Goal: Task Accomplishment & Management: Complete application form

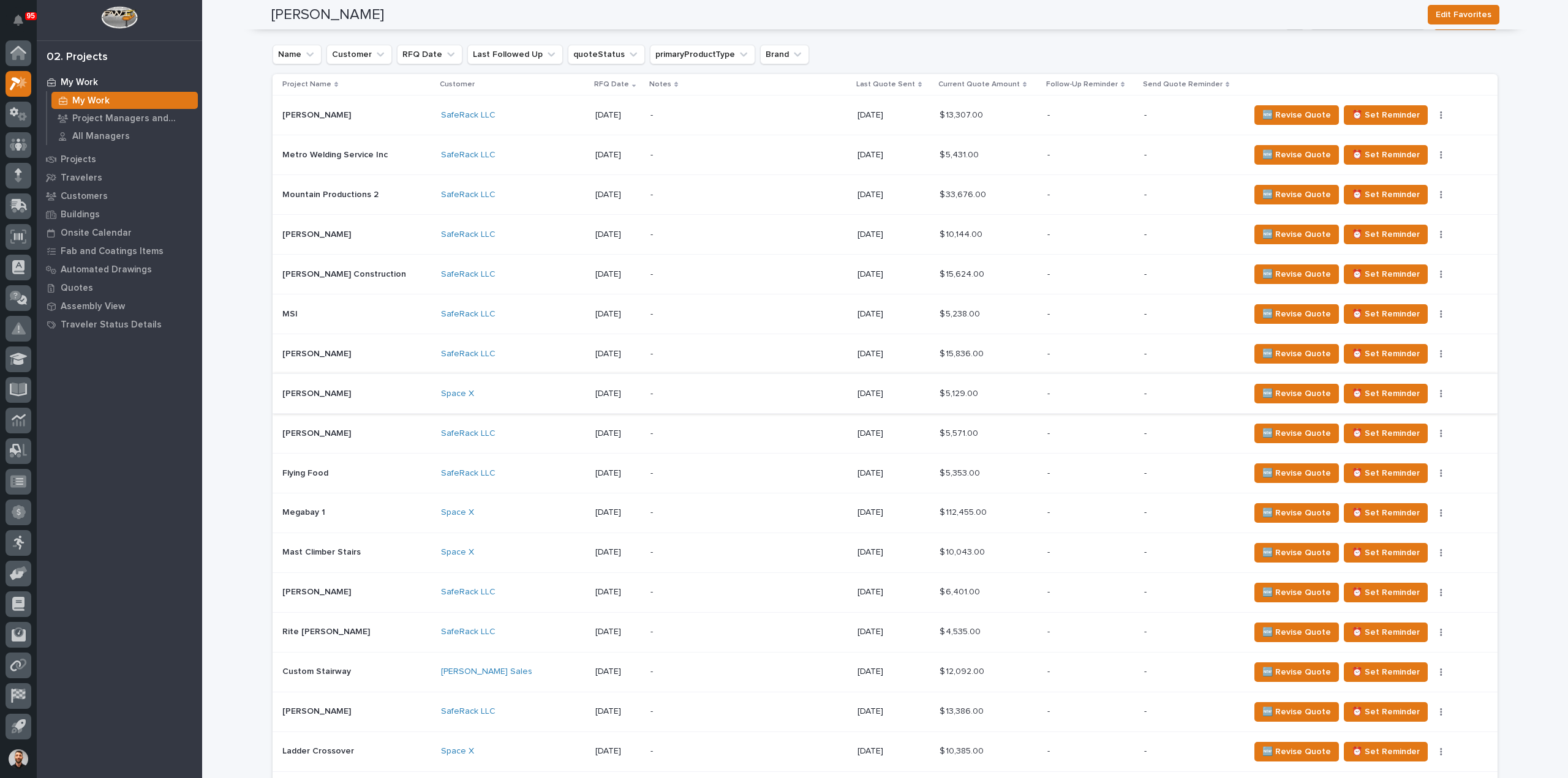
scroll to position [551, 0]
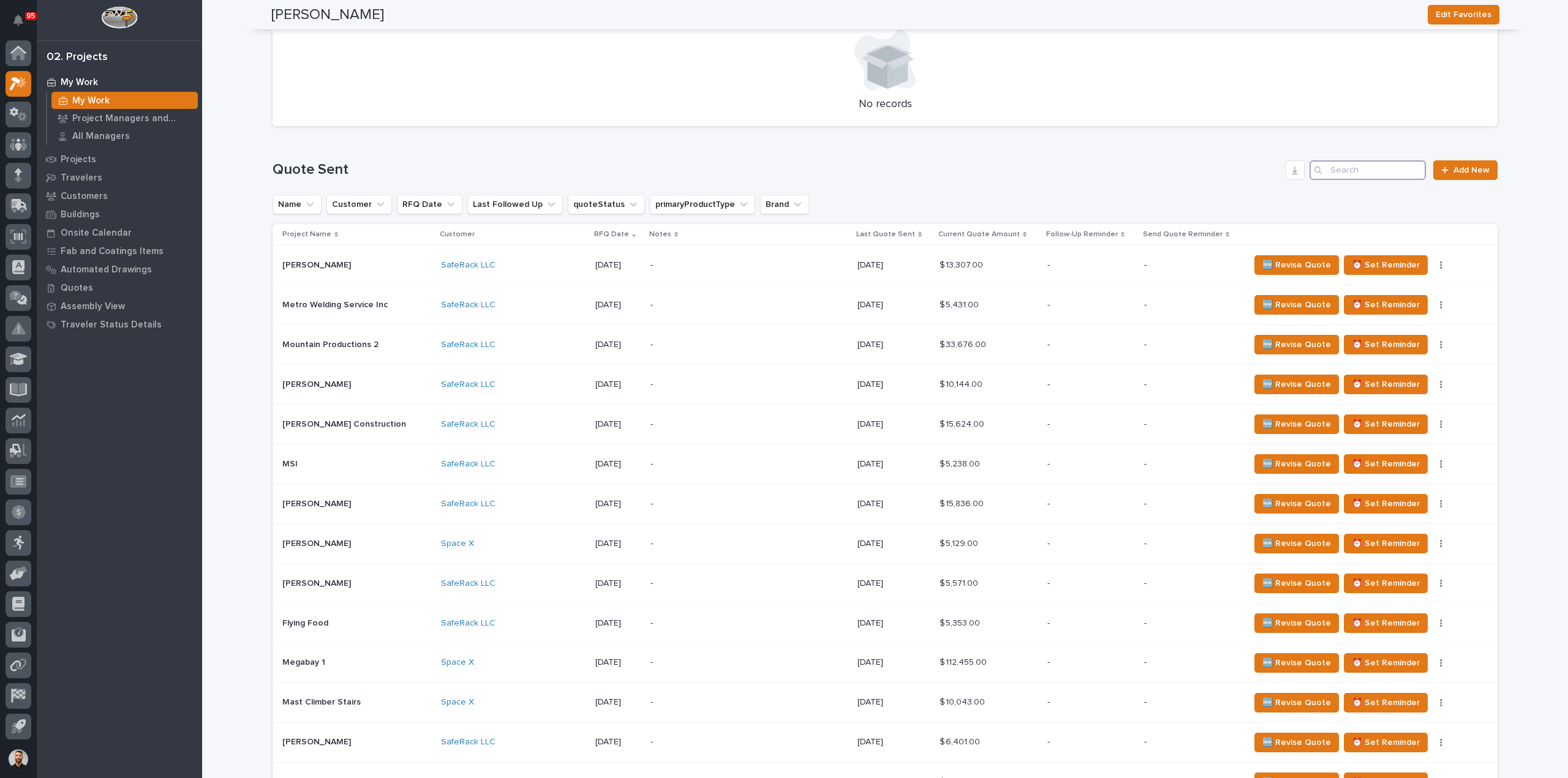
click at [1364, 177] on input "Search" at bounding box center [1368, 170] width 117 height 20
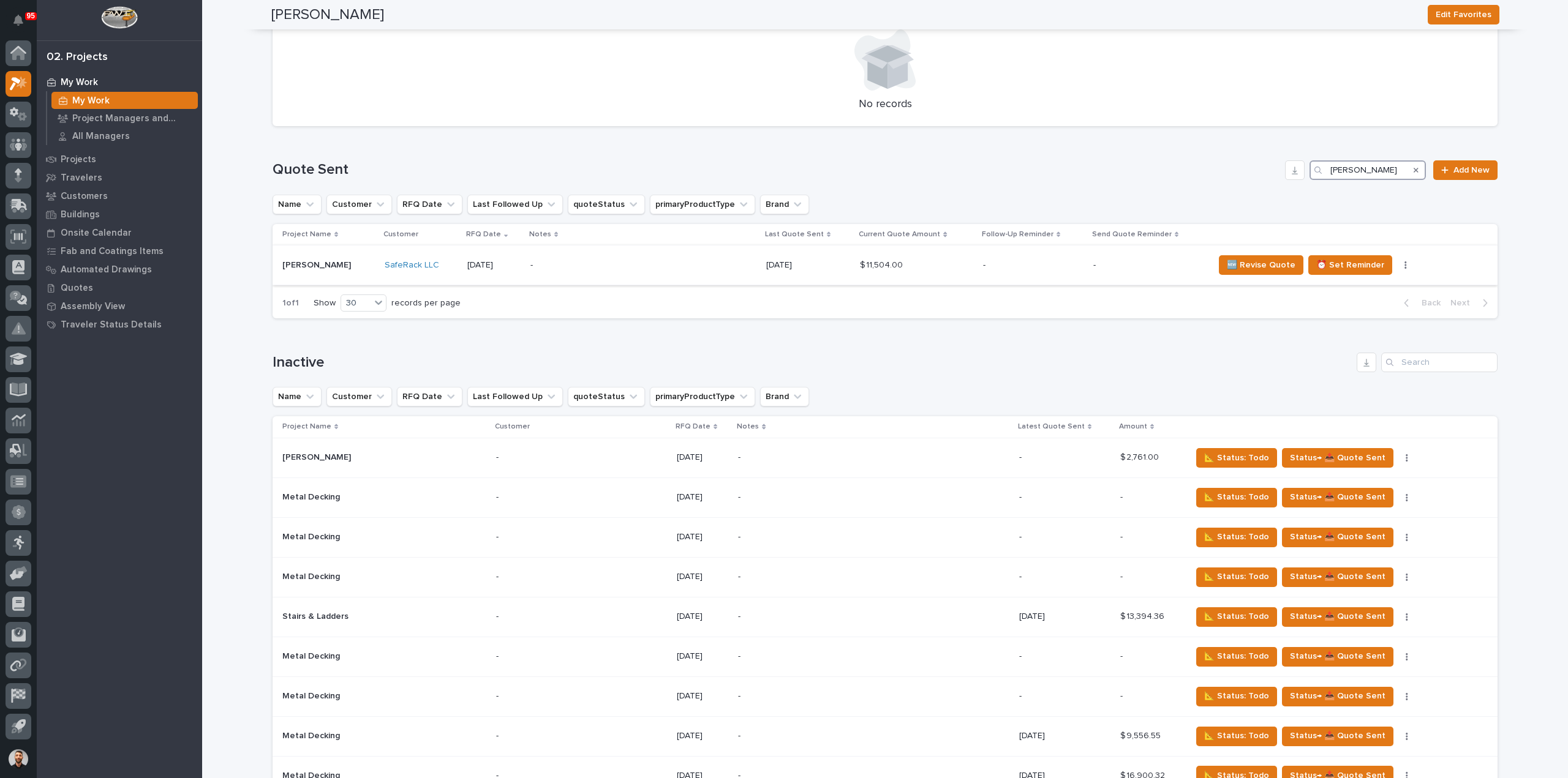
type input "[PERSON_NAME]"
click at [702, 274] on div "-" at bounding box center [637, 265] width 215 height 28
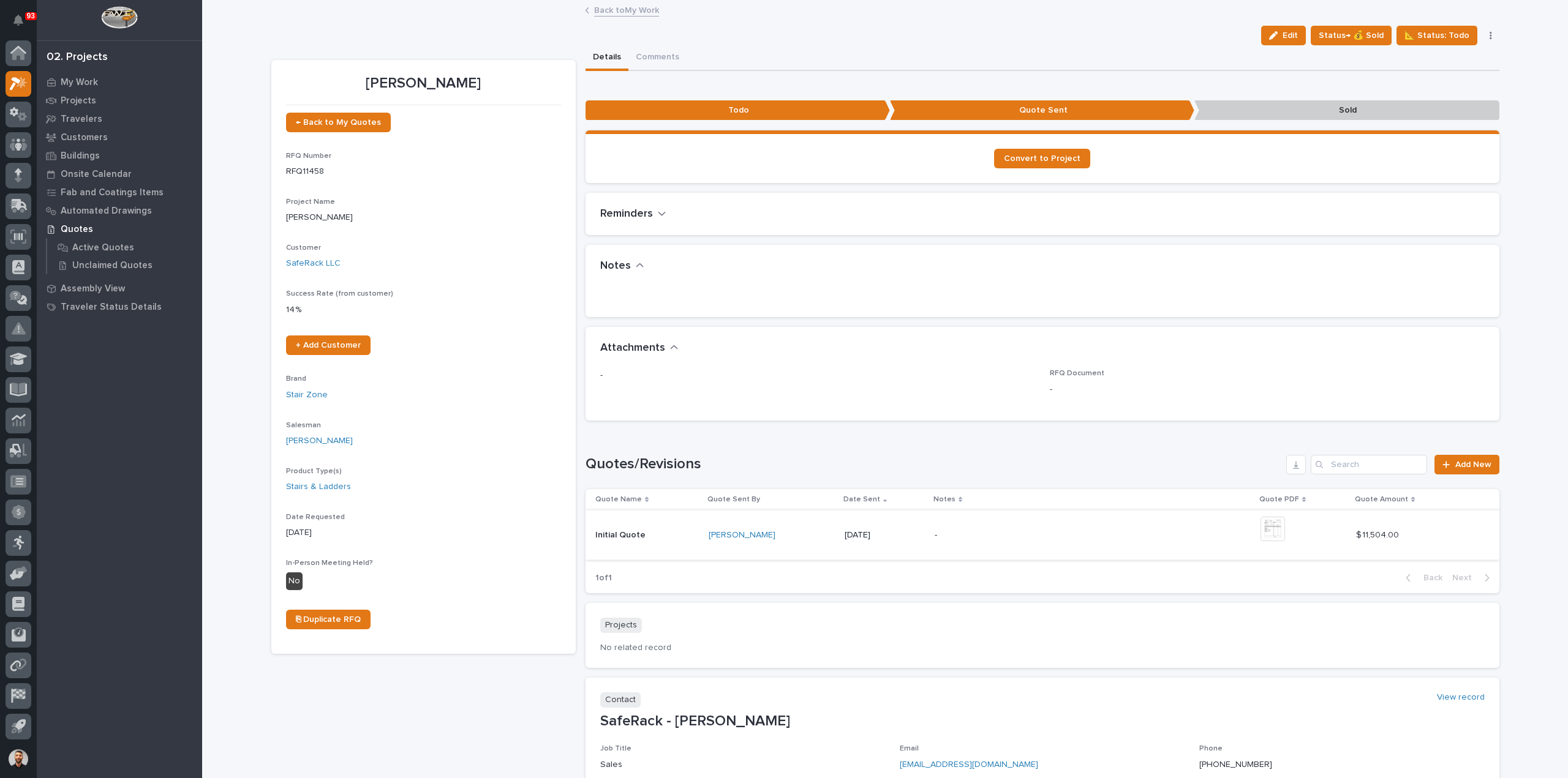
click at [1280, 529] on img at bounding box center [1272, 529] width 25 height 25
click at [1265, 528] on img at bounding box center [1272, 529] width 25 height 25
click at [1266, 524] on img at bounding box center [1272, 529] width 25 height 25
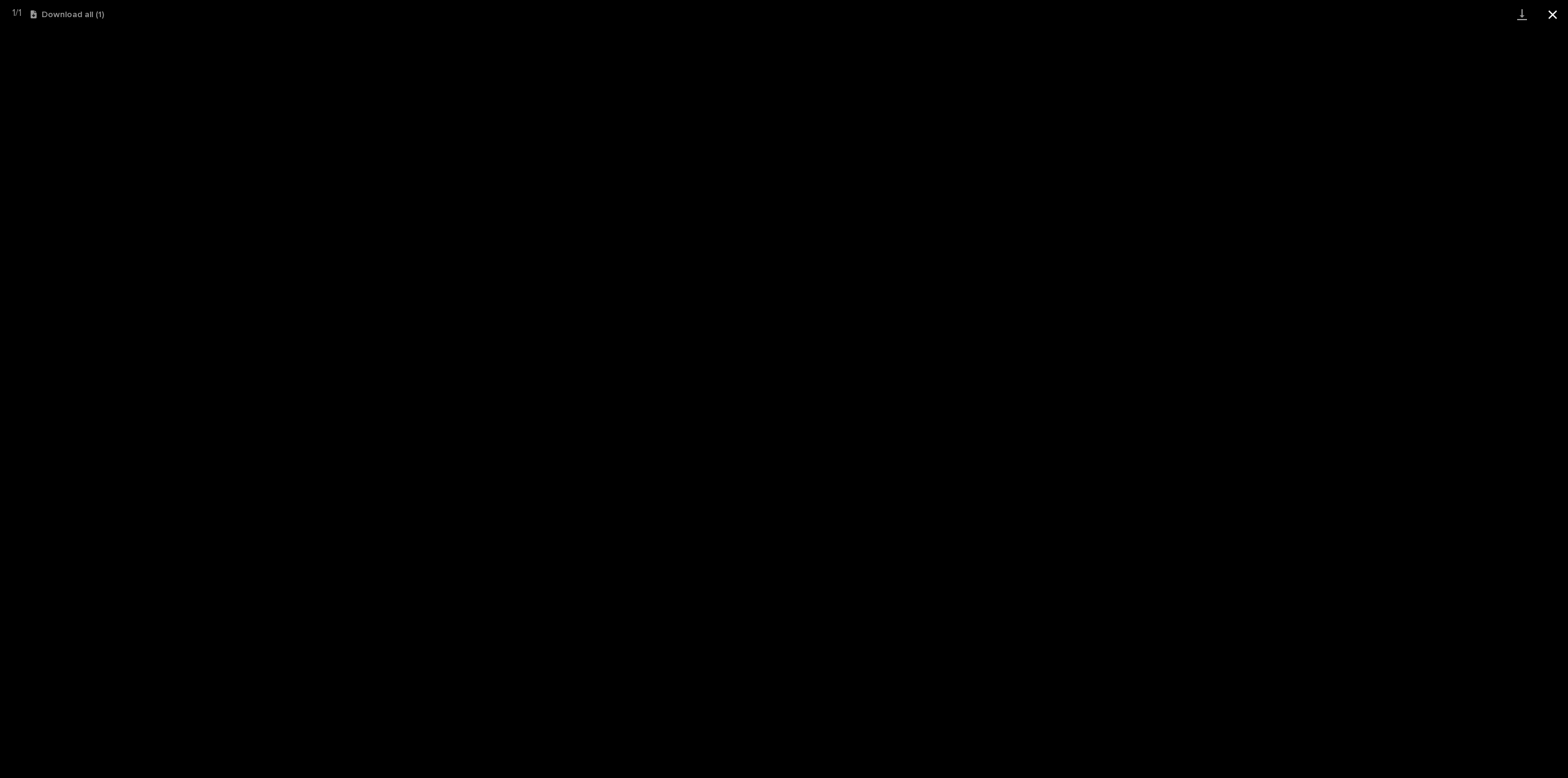
click at [1544, 14] on button "Close gallery" at bounding box center [1552, 14] width 31 height 29
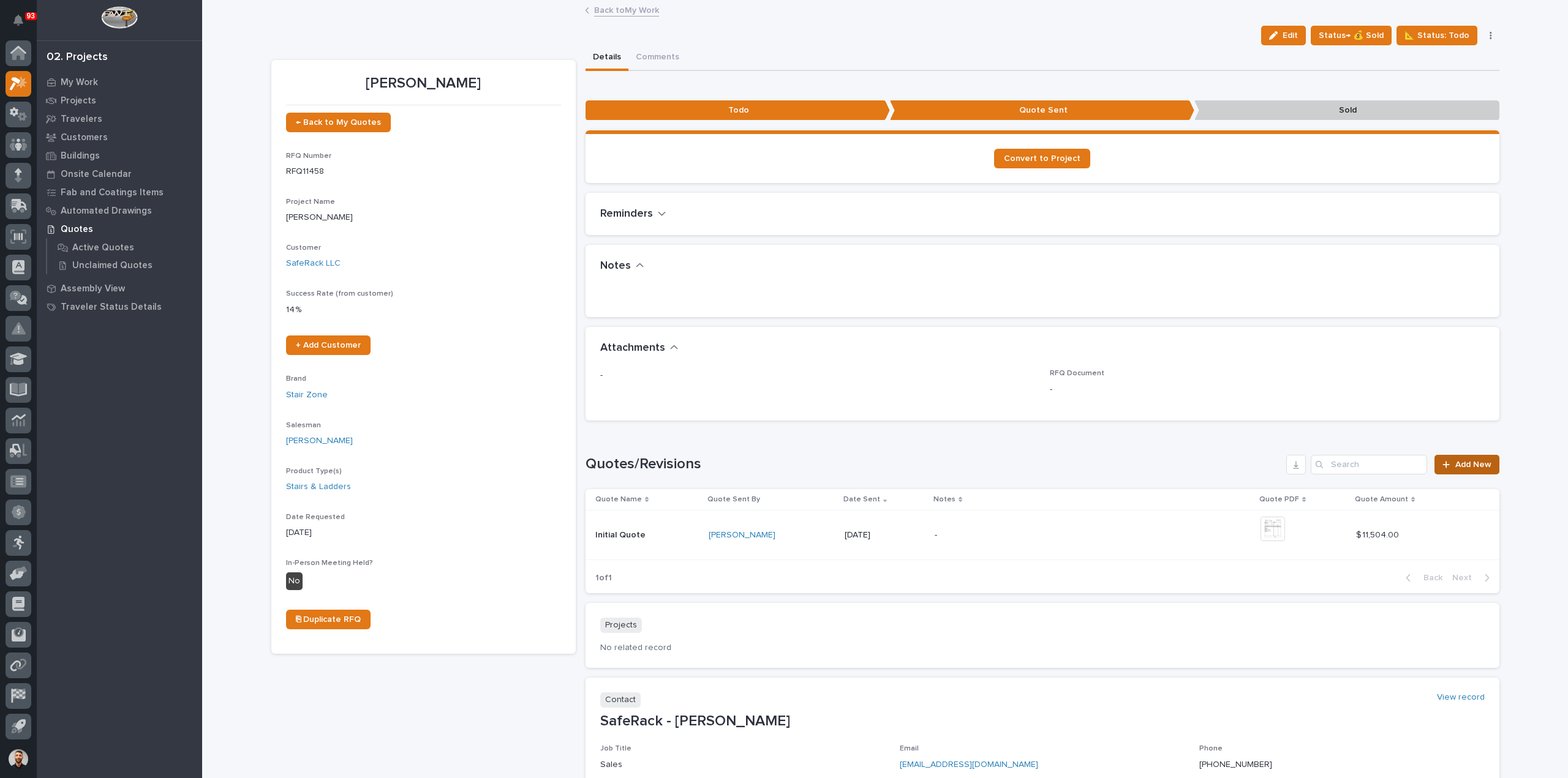
click at [1466, 467] on span "Add New" at bounding box center [1473, 464] width 37 height 9
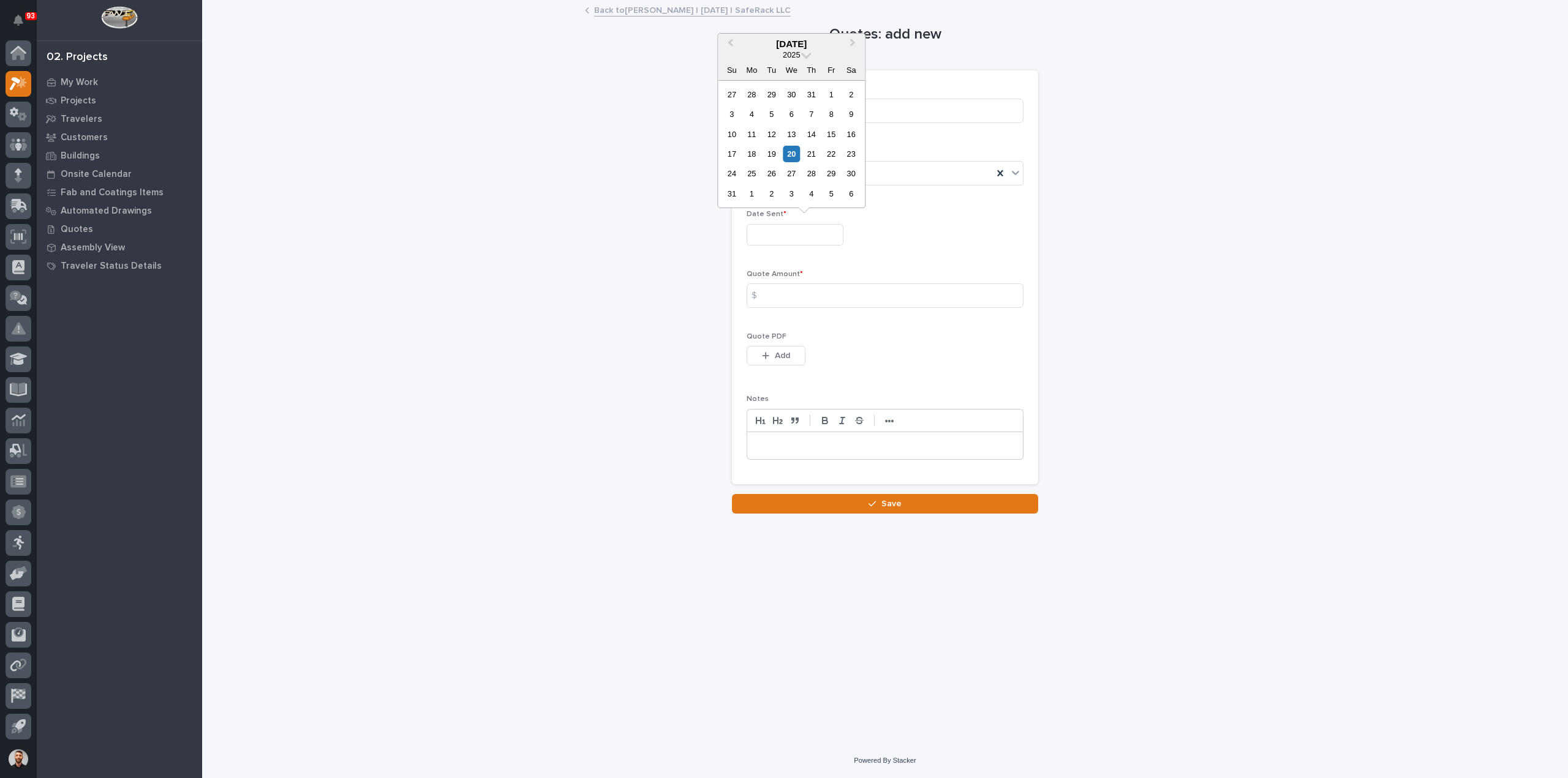
click at [793, 231] on input "text" at bounding box center [795, 235] width 97 height 22
click at [790, 152] on div "20" at bounding box center [791, 153] width 17 height 17
type input "**********"
click at [799, 293] on input at bounding box center [885, 295] width 277 height 25
type input "10144"
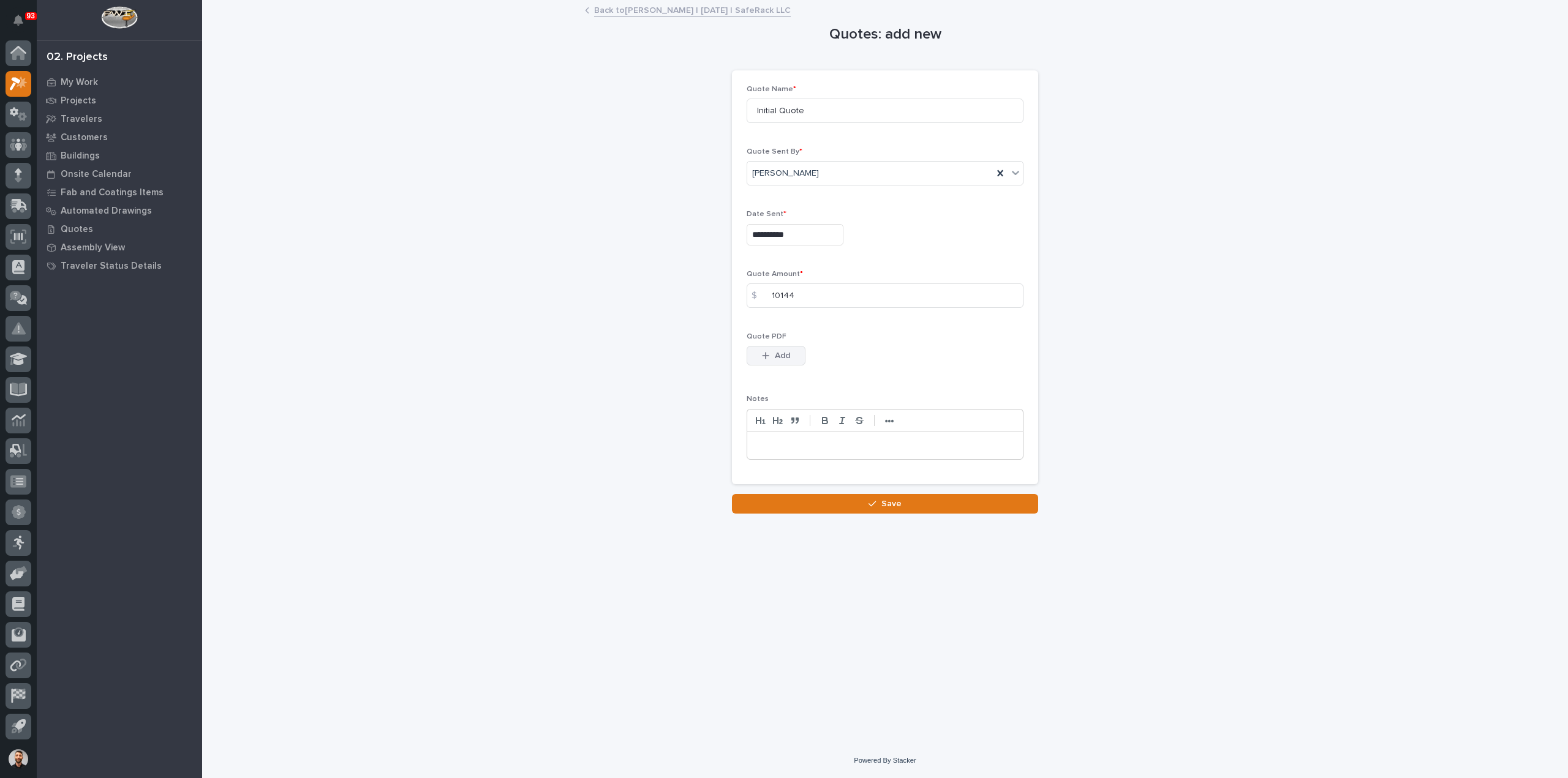
click at [781, 357] on span "Add" at bounding box center [782, 355] width 15 height 11
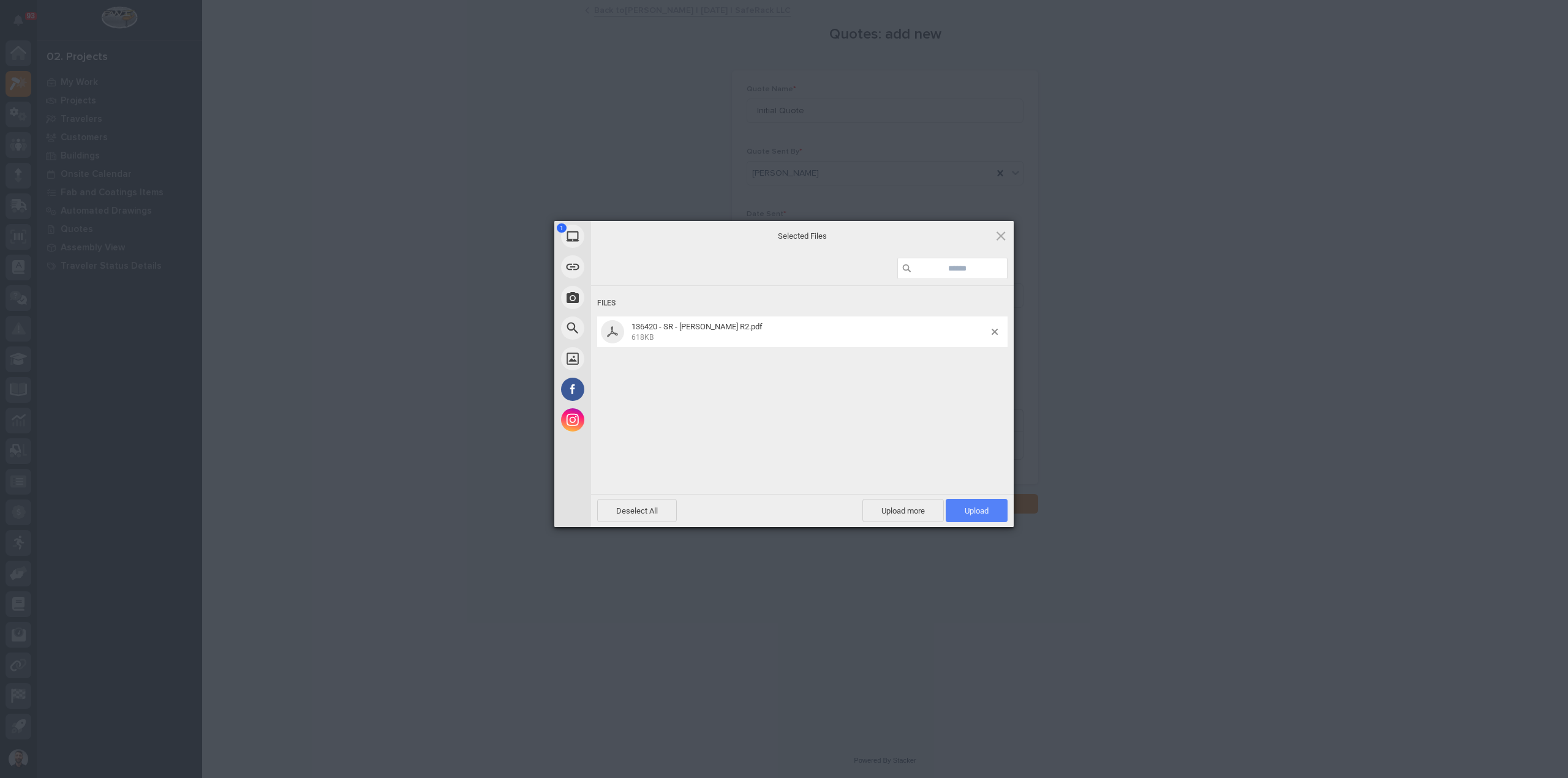
click at [982, 510] on span "Upload 1" at bounding box center [976, 511] width 24 height 9
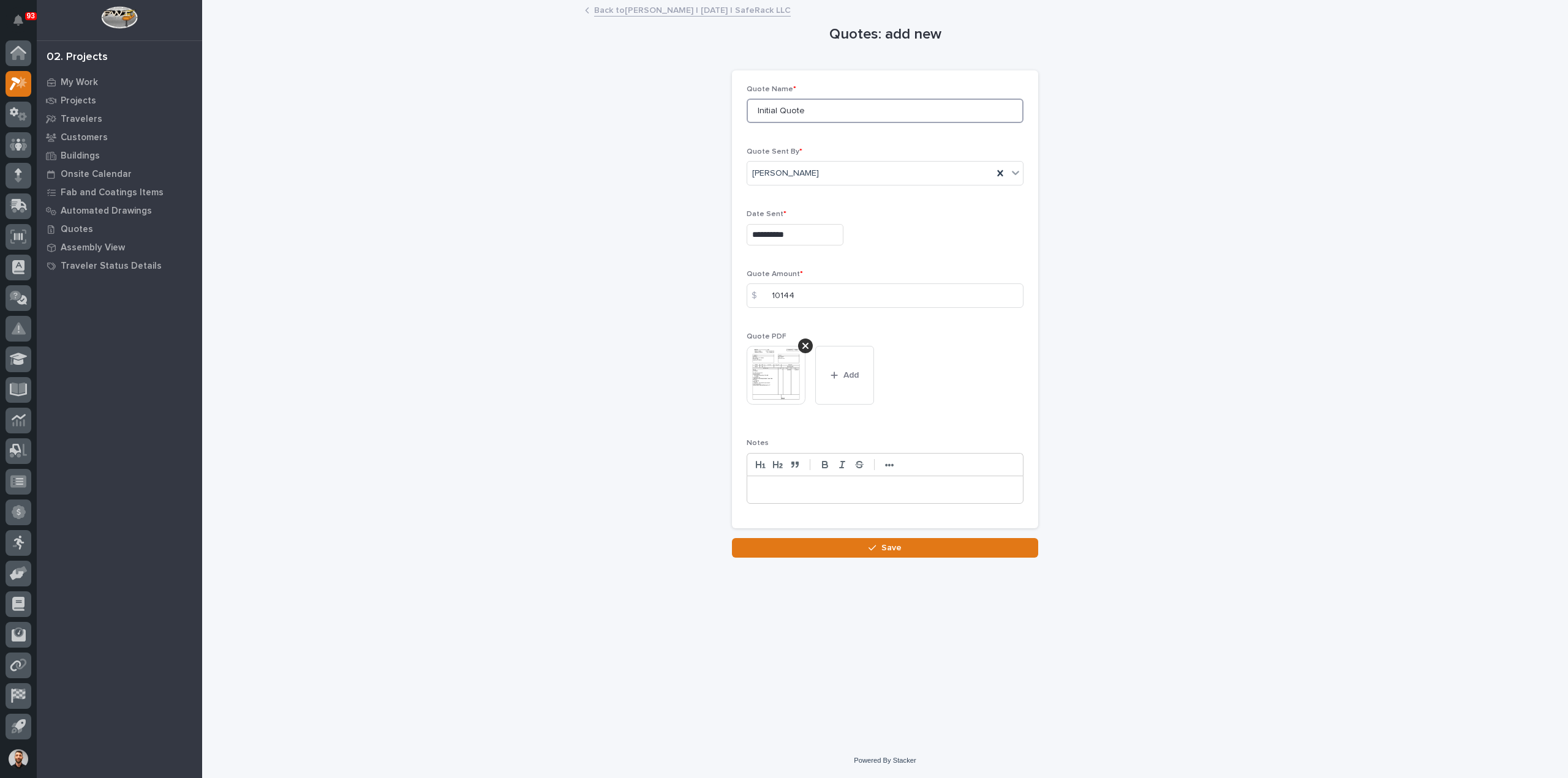
drag, startPoint x: 708, startPoint y: 109, endPoint x: 461, endPoint y: 114, distance: 247.1
click at [461, 114] on div "**********" at bounding box center [885, 279] width 1228 height 556
type input "R2"
click at [781, 540] on button "Save" at bounding box center [884, 548] width 306 height 20
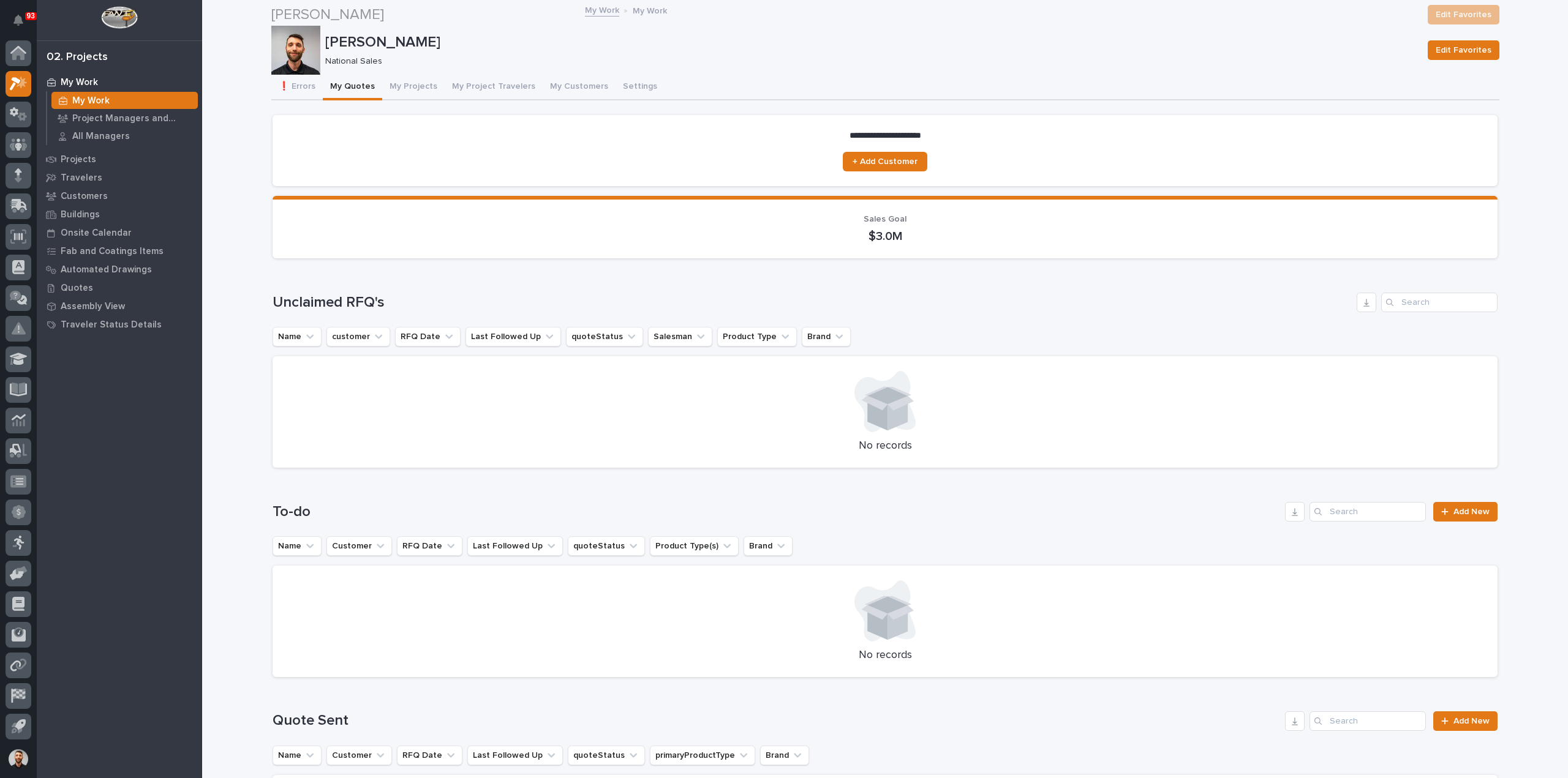
scroll to position [244, 0]
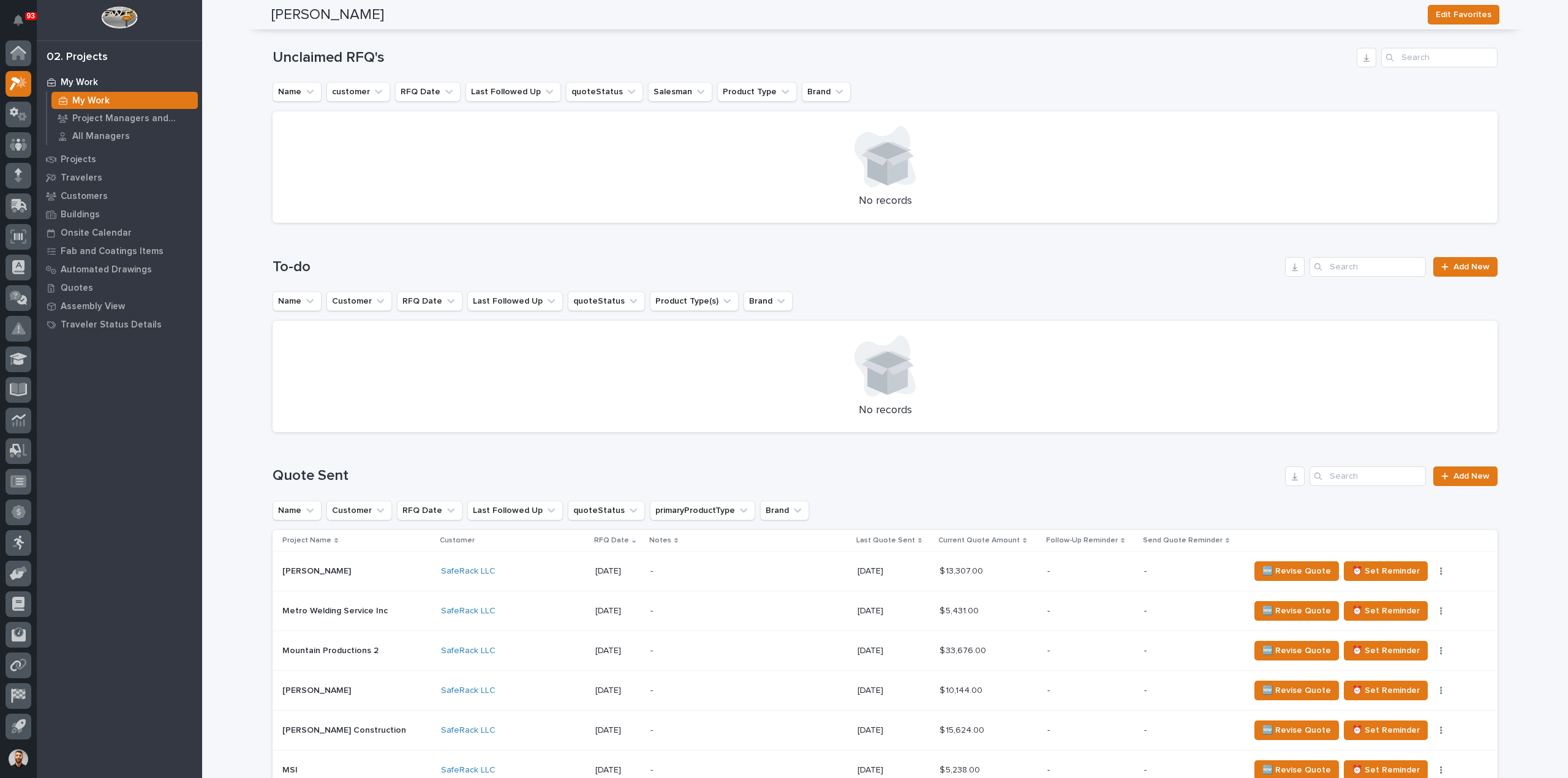
click at [375, 692] on p at bounding box center [356, 691] width 148 height 11
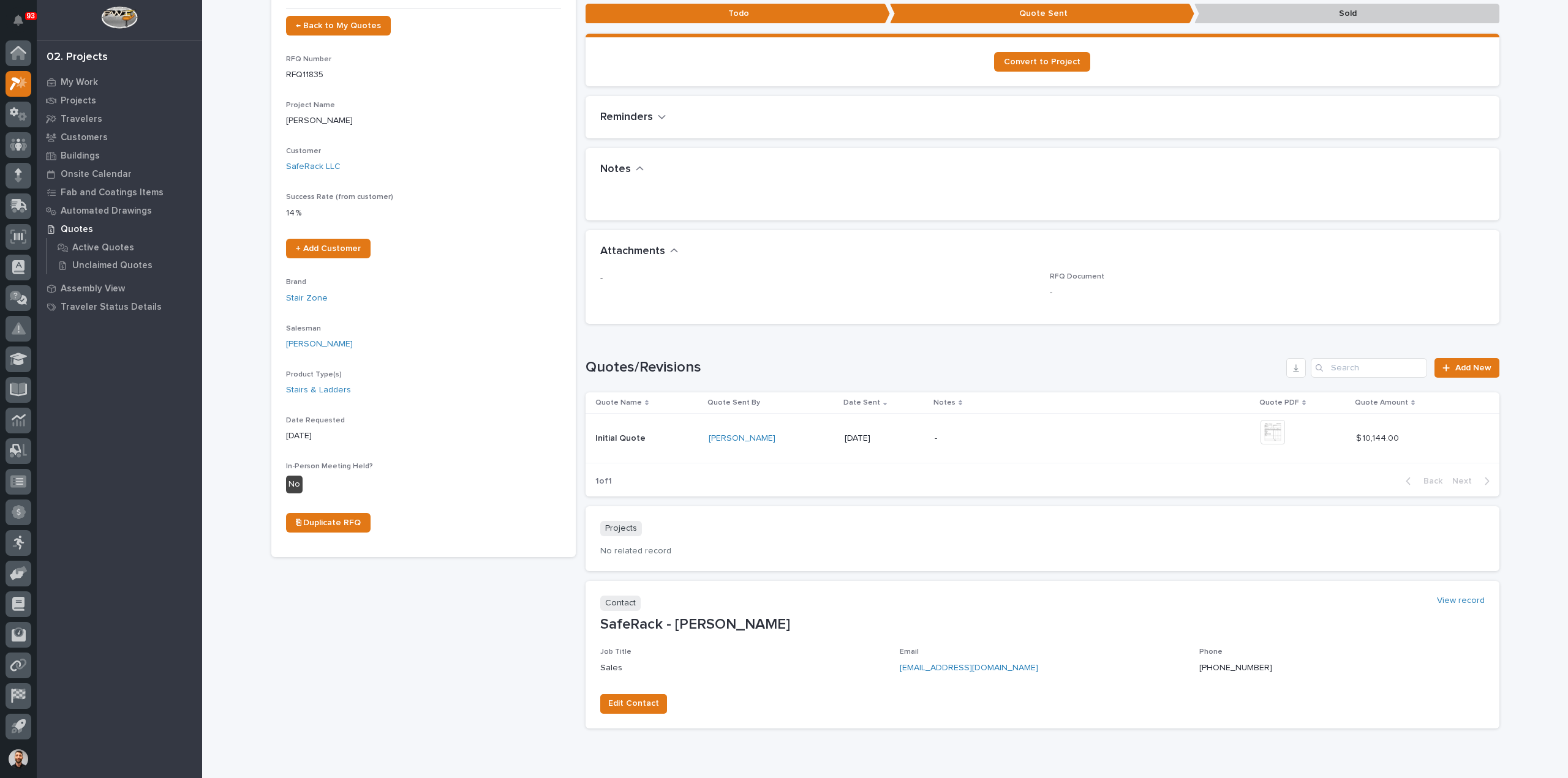
scroll to position [151, 0]
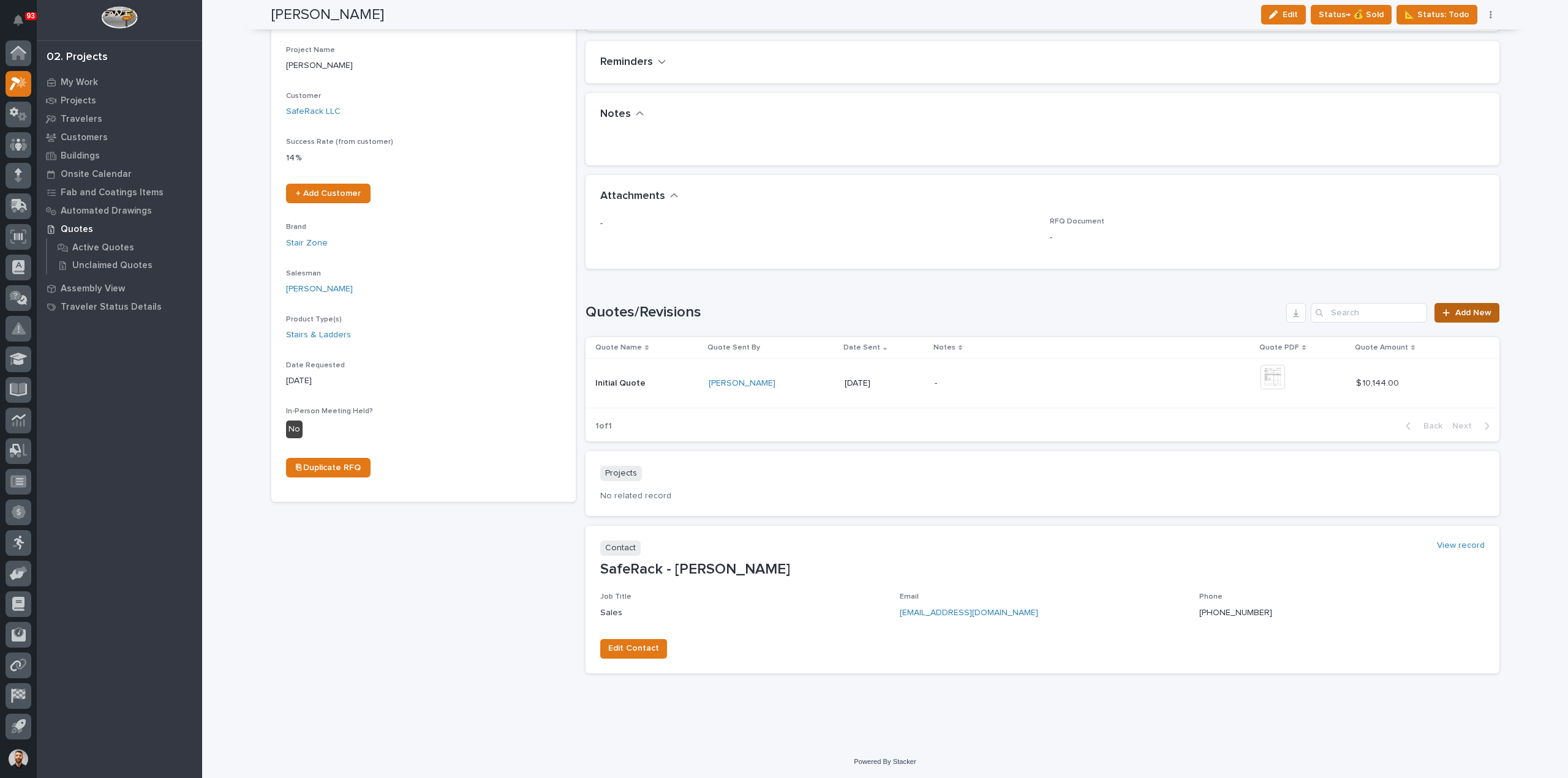
click at [1455, 311] on span "Add New" at bounding box center [1473, 313] width 37 height 9
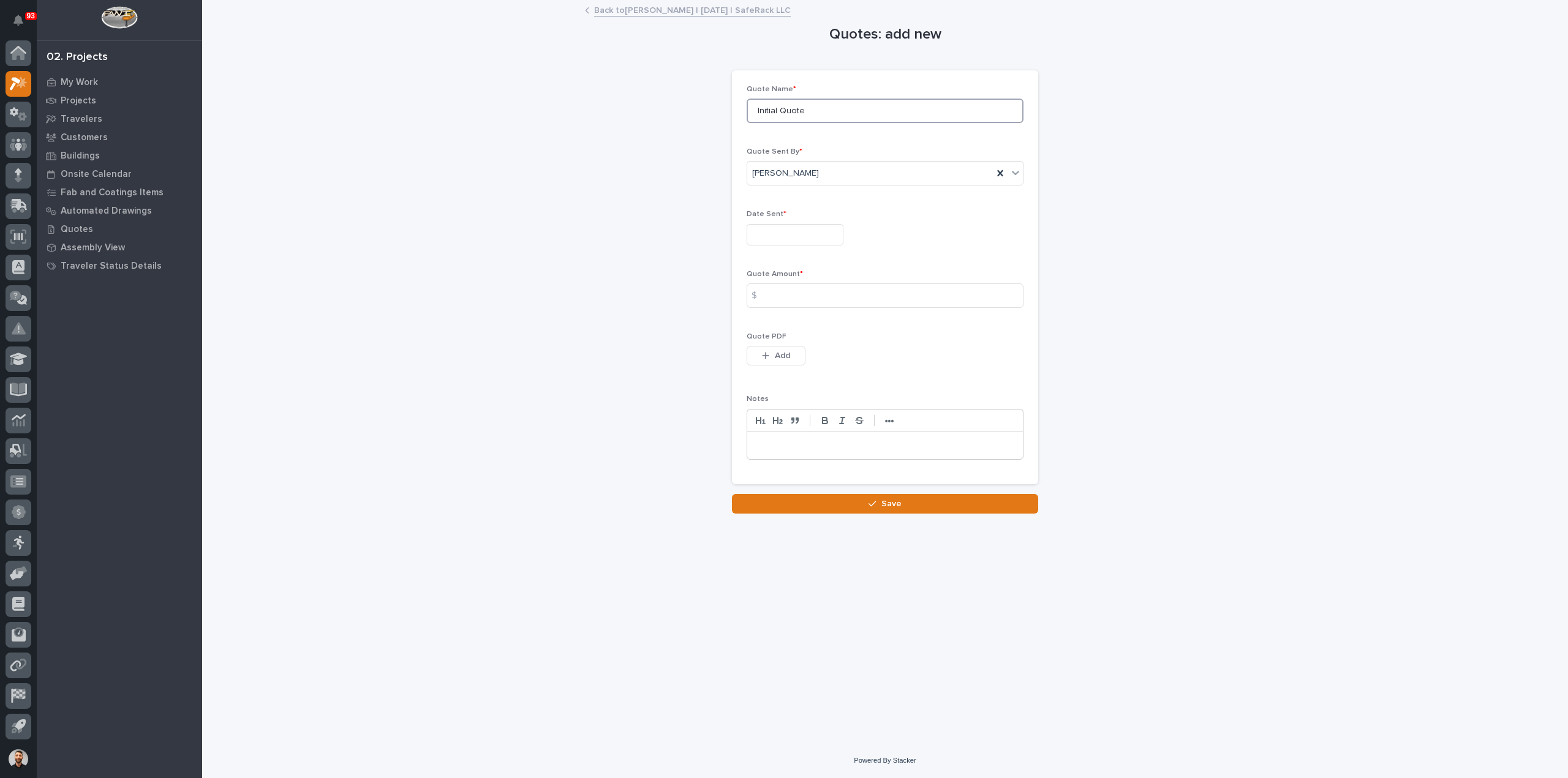
drag, startPoint x: 810, startPoint y: 107, endPoint x: 439, endPoint y: 120, distance: 371.2
click at [490, 129] on div "Quotes: add new Loading... Saving… Loading... Saving… Loading... Saving… Quote …" at bounding box center [885, 257] width 1228 height 513
type input "R1"
click at [794, 235] on input "text" at bounding box center [795, 235] width 97 height 22
click at [786, 150] on div "20" at bounding box center [791, 153] width 17 height 17
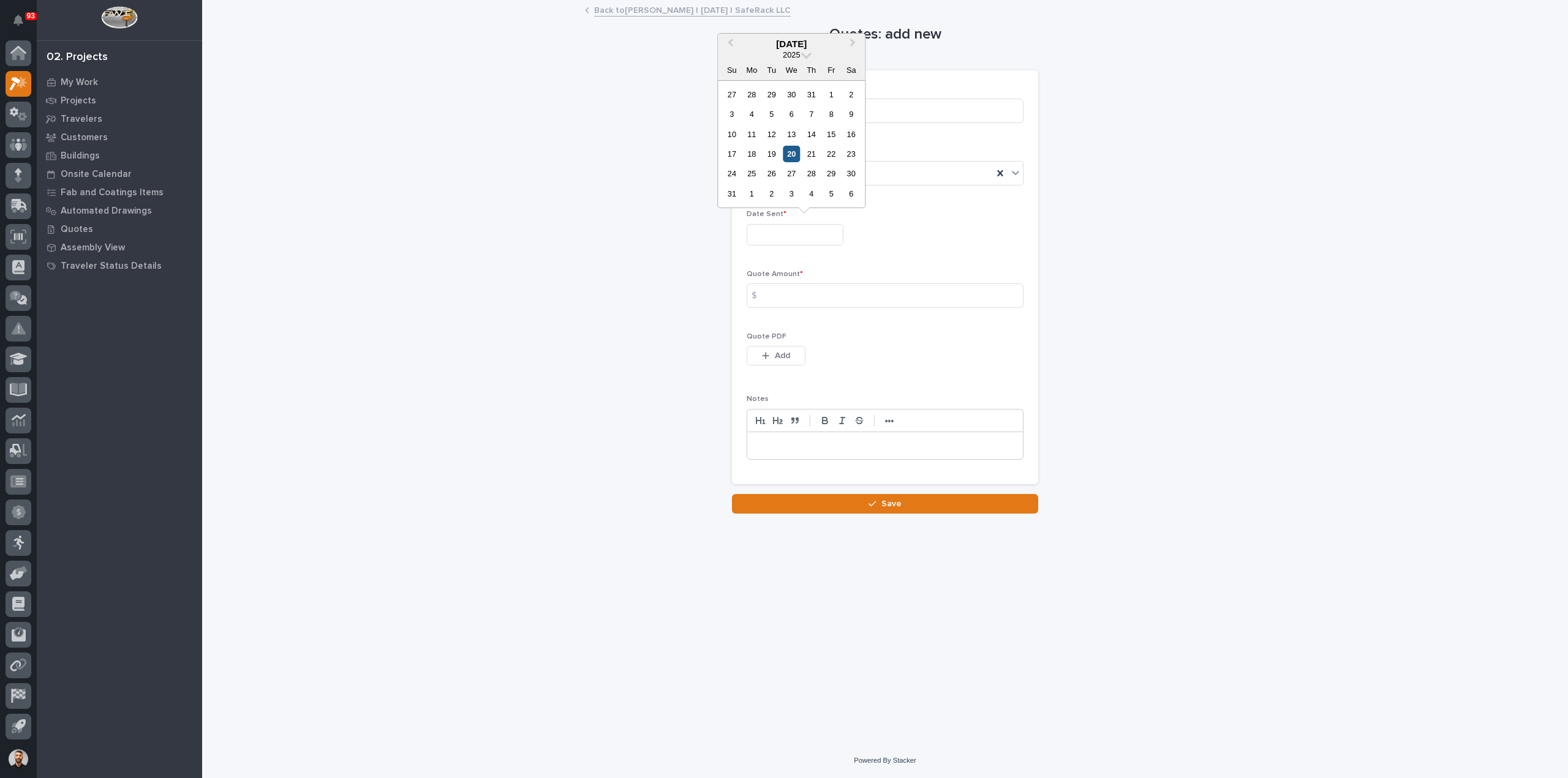
type input "**********"
click at [799, 295] on input at bounding box center [885, 295] width 277 height 25
type input "13066"
click at [780, 354] on span "Add" at bounding box center [782, 355] width 15 height 11
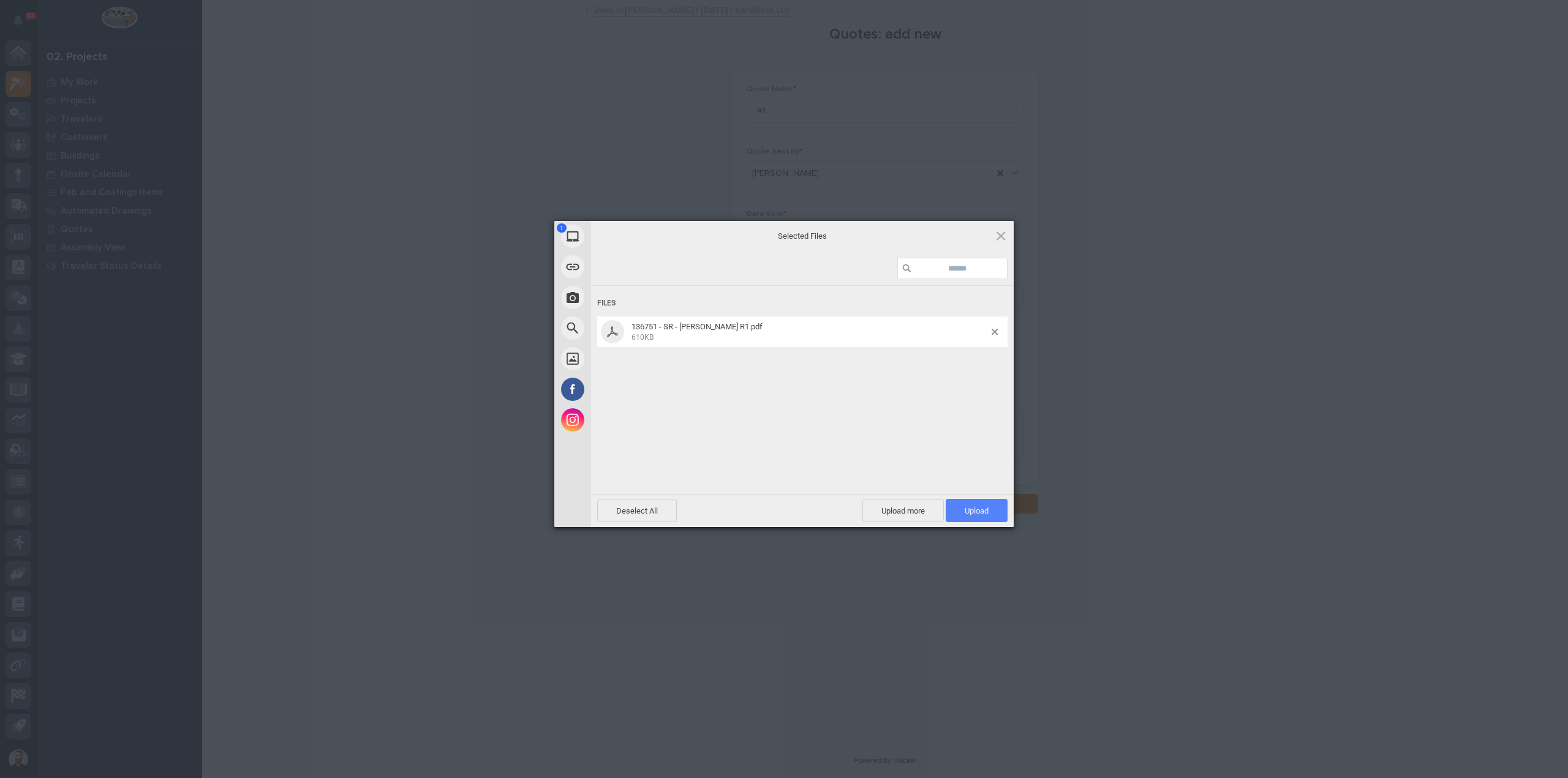
click at [985, 522] on span "Upload 1" at bounding box center [976, 511] width 61 height 24
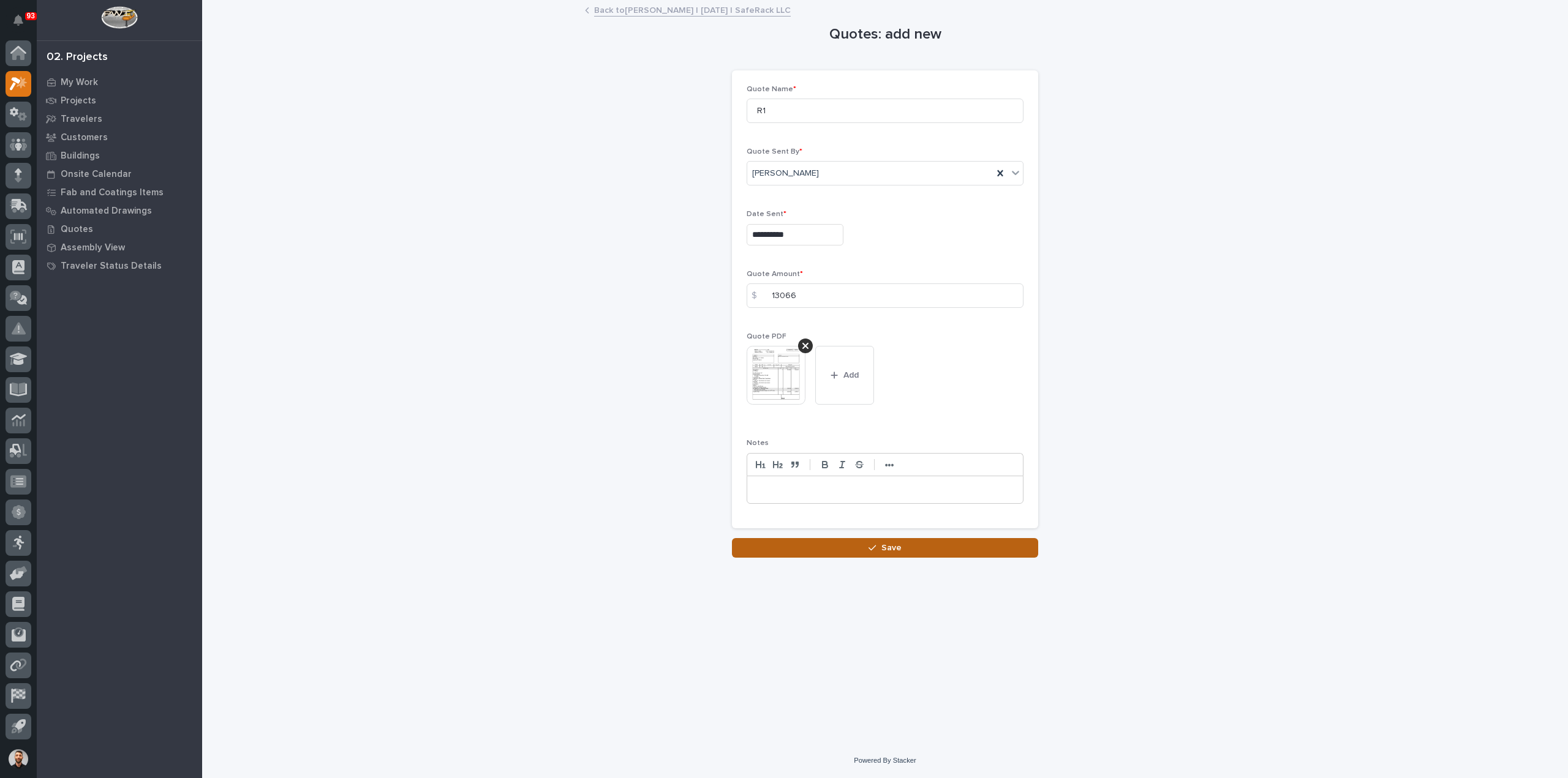
click at [868, 538] on button "Save" at bounding box center [884, 548] width 306 height 20
